Goal: Answer question/provide support: Ask a question

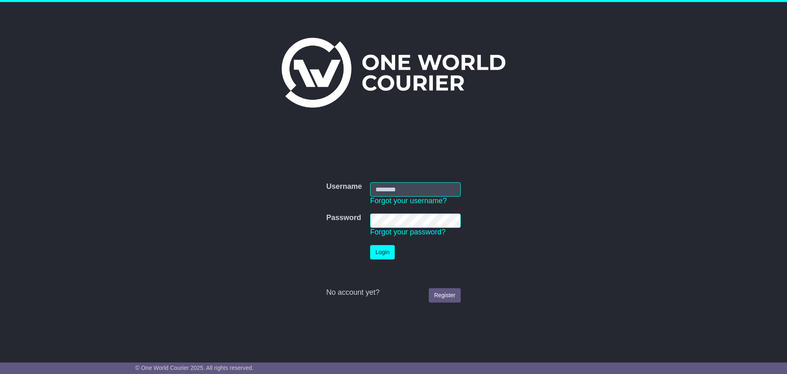
type input "**********"
click at [384, 251] on button "Login" at bounding box center [382, 252] width 25 height 14
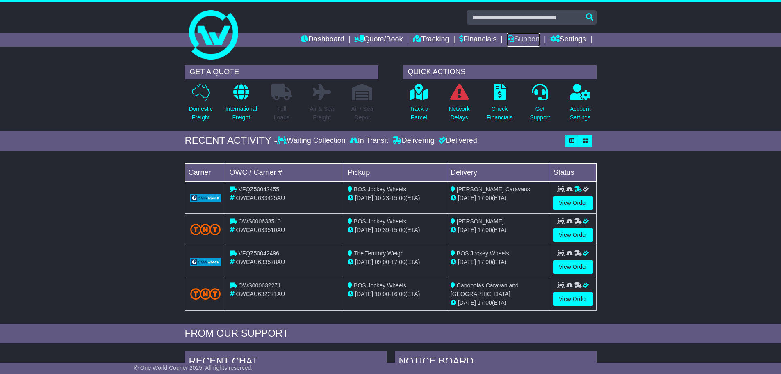
click at [517, 39] on link "Support" at bounding box center [523, 40] width 33 height 14
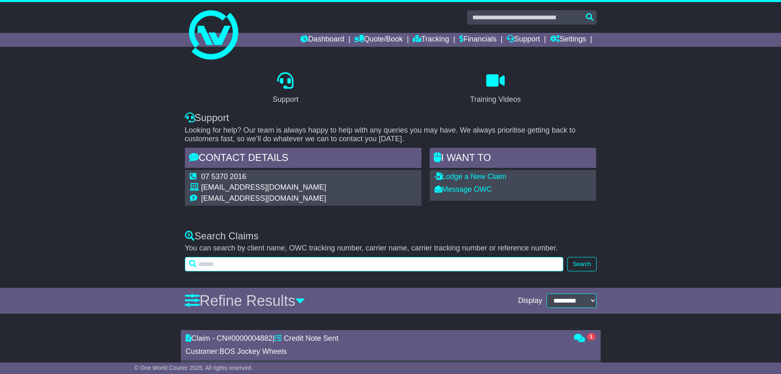
drag, startPoint x: 248, startPoint y: 262, endPoint x: 241, endPoint y: 264, distance: 8.1
click at [248, 263] on input "text" at bounding box center [374, 264] width 379 height 14
type input "****"
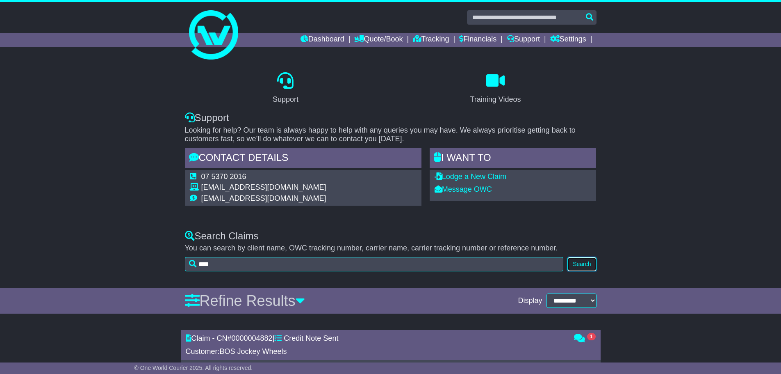
click at [586, 267] on button "Search" at bounding box center [581, 264] width 29 height 14
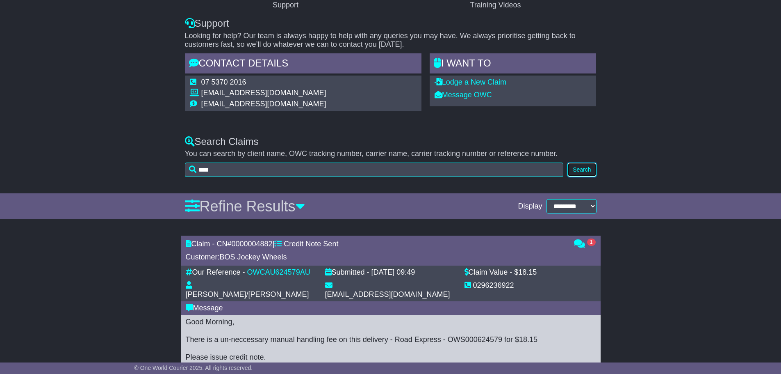
scroll to position [163, 0]
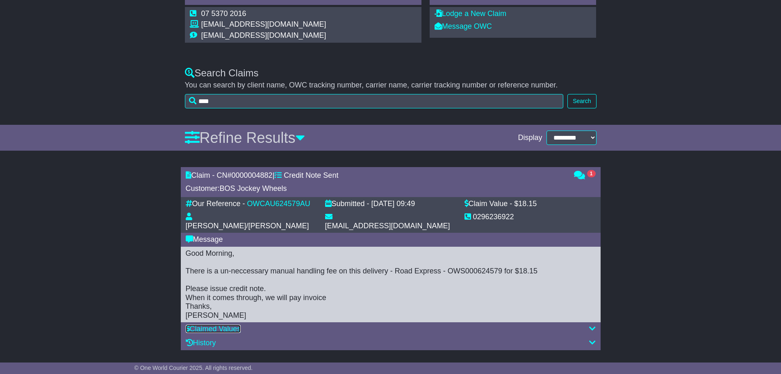
click at [241, 324] on link "Claimed Values" at bounding box center [213, 328] width 55 height 8
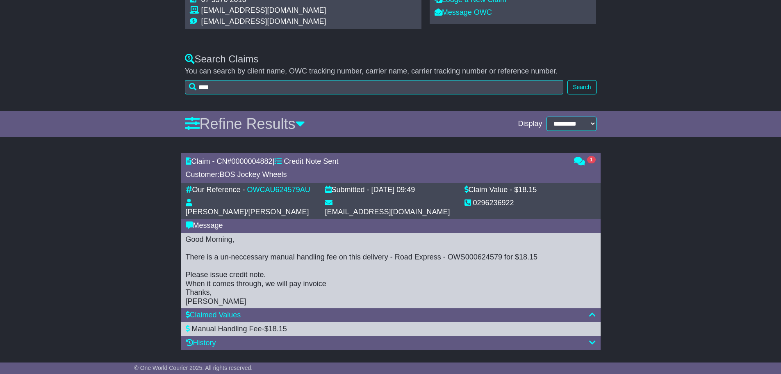
click at [291, 338] on div "History" at bounding box center [391, 342] width 410 height 9
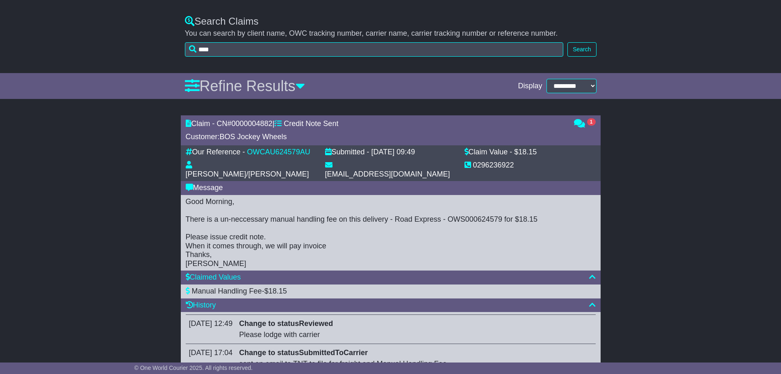
scroll to position [85, 0]
